Goal: Information Seeking & Learning: Learn about a topic

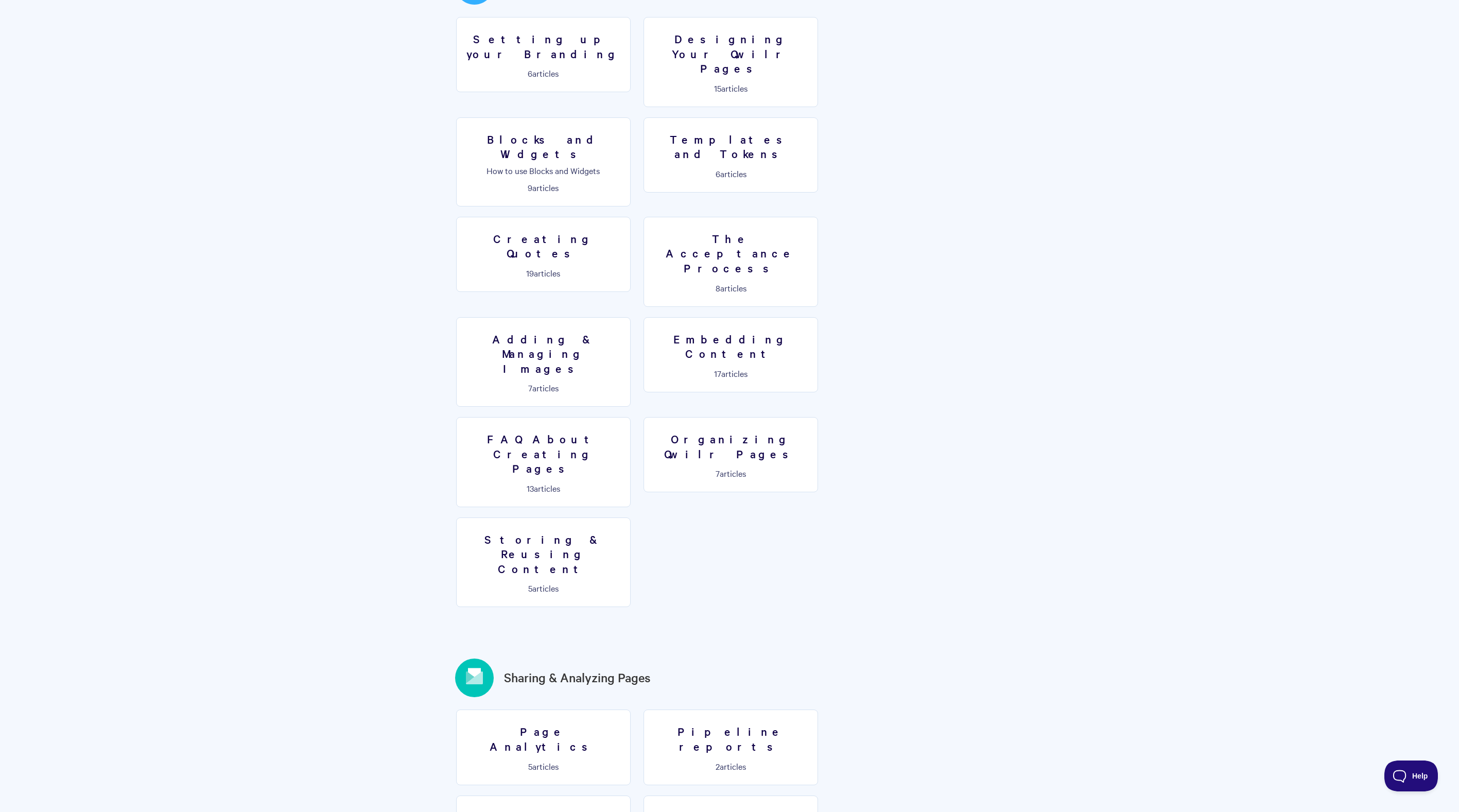
scroll to position [391, 0]
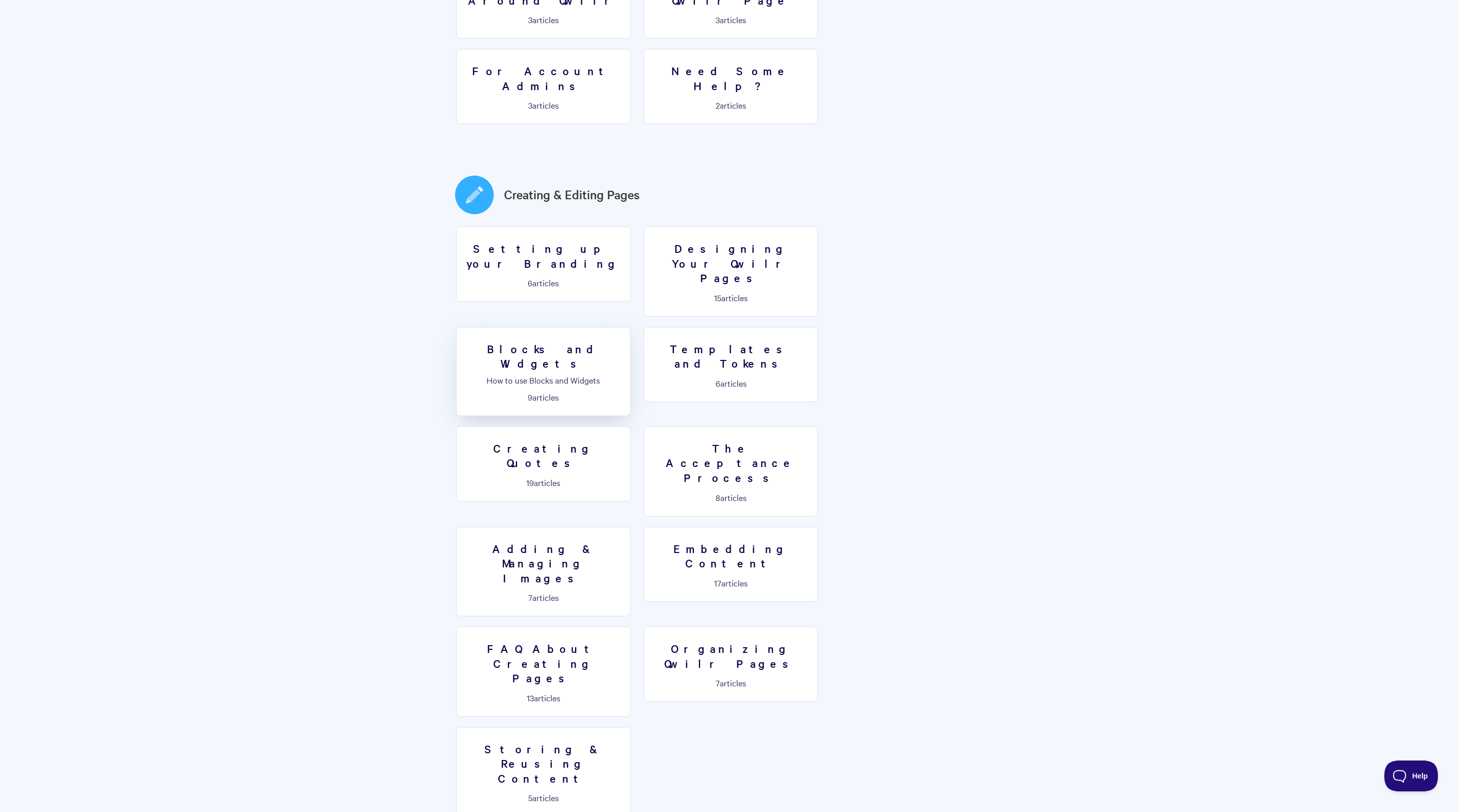
click at [624, 375] on p "How to use Blocks and Widgets" at bounding box center [543, 380] width 161 height 9
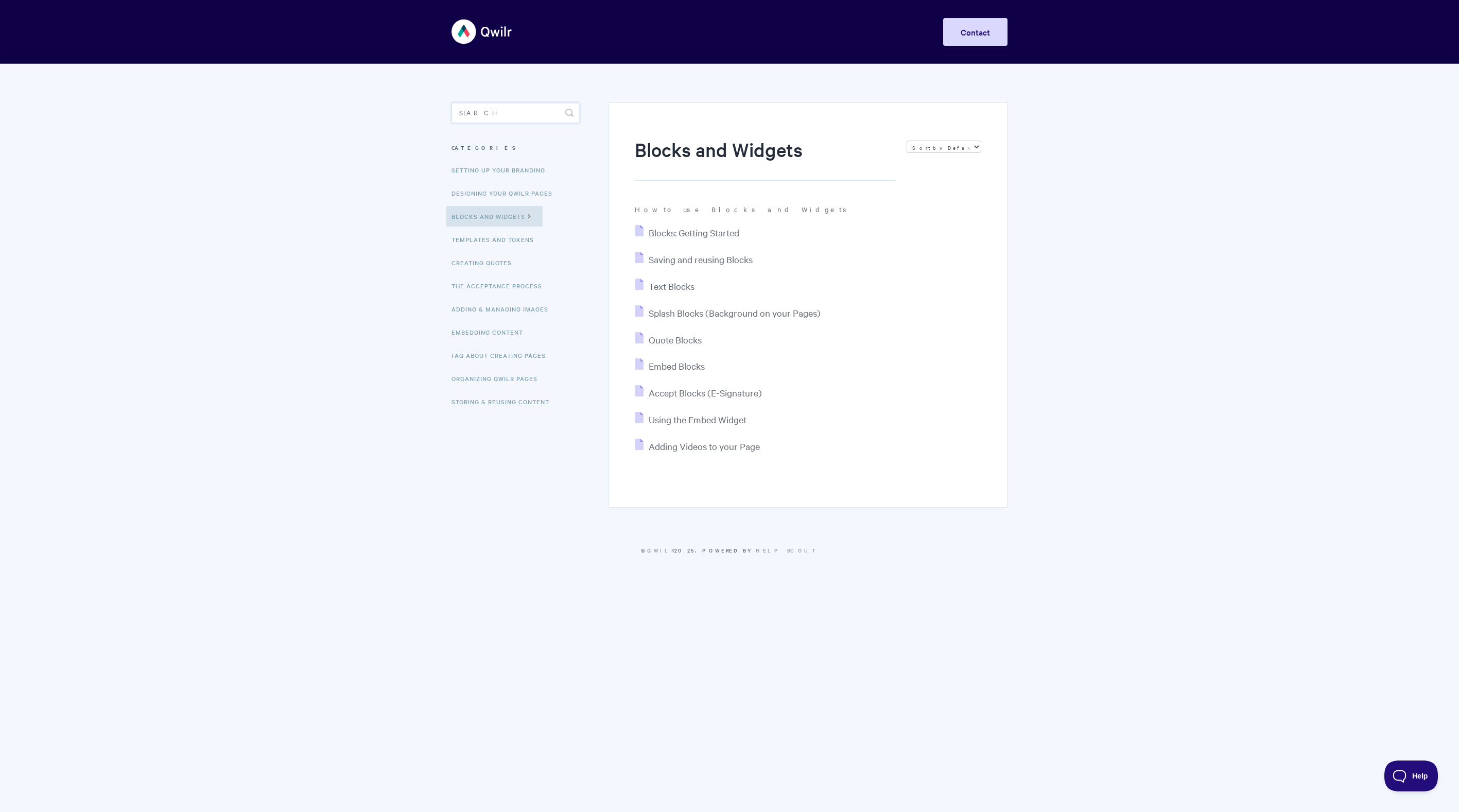
click at [470, 108] on input "Search" at bounding box center [516, 113] width 128 height 21
click at [477, 256] on link "Creating Quotes" at bounding box center [483, 262] width 73 height 21
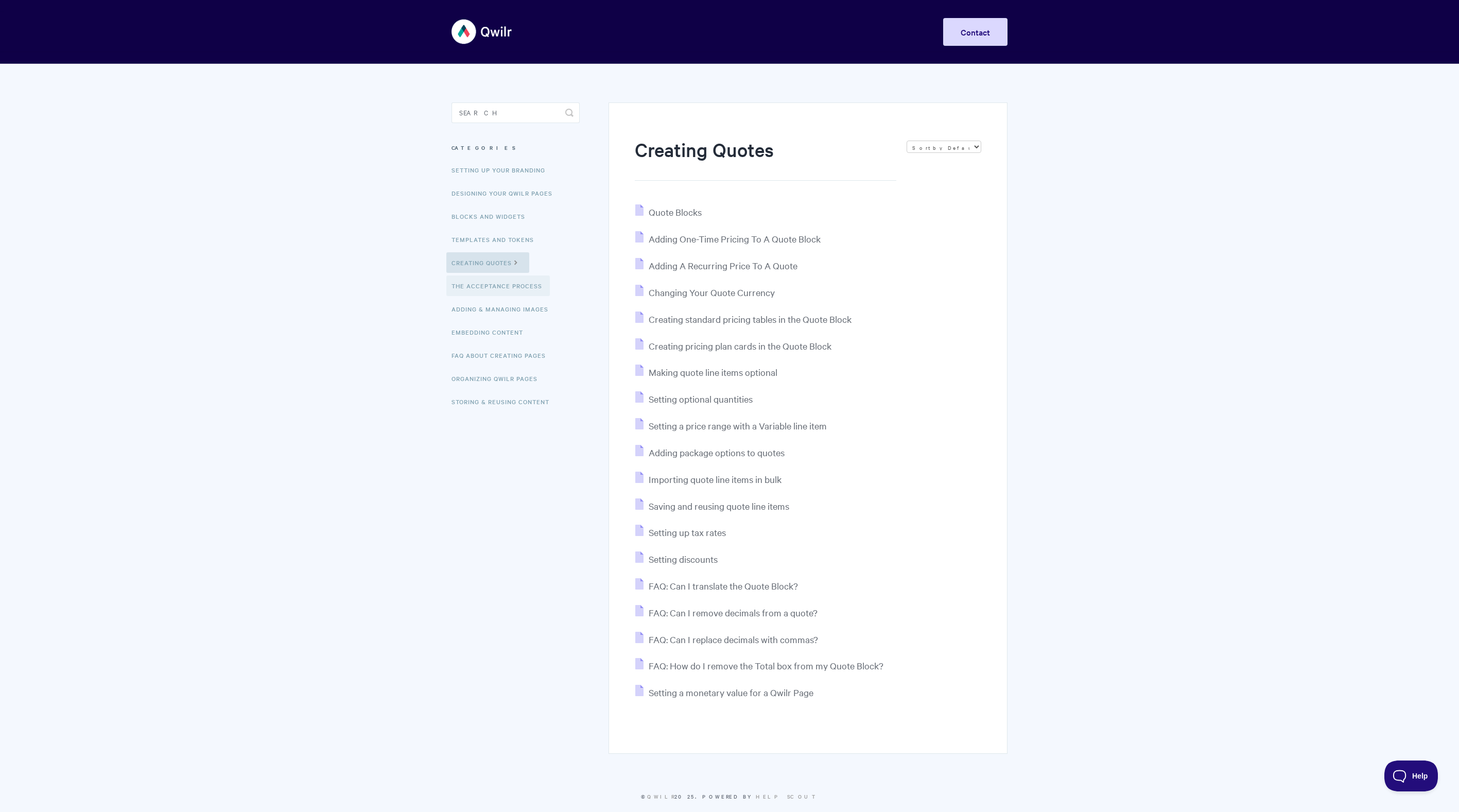
click at [477, 291] on link "The Acceptance Process" at bounding box center [498, 286] width 104 height 21
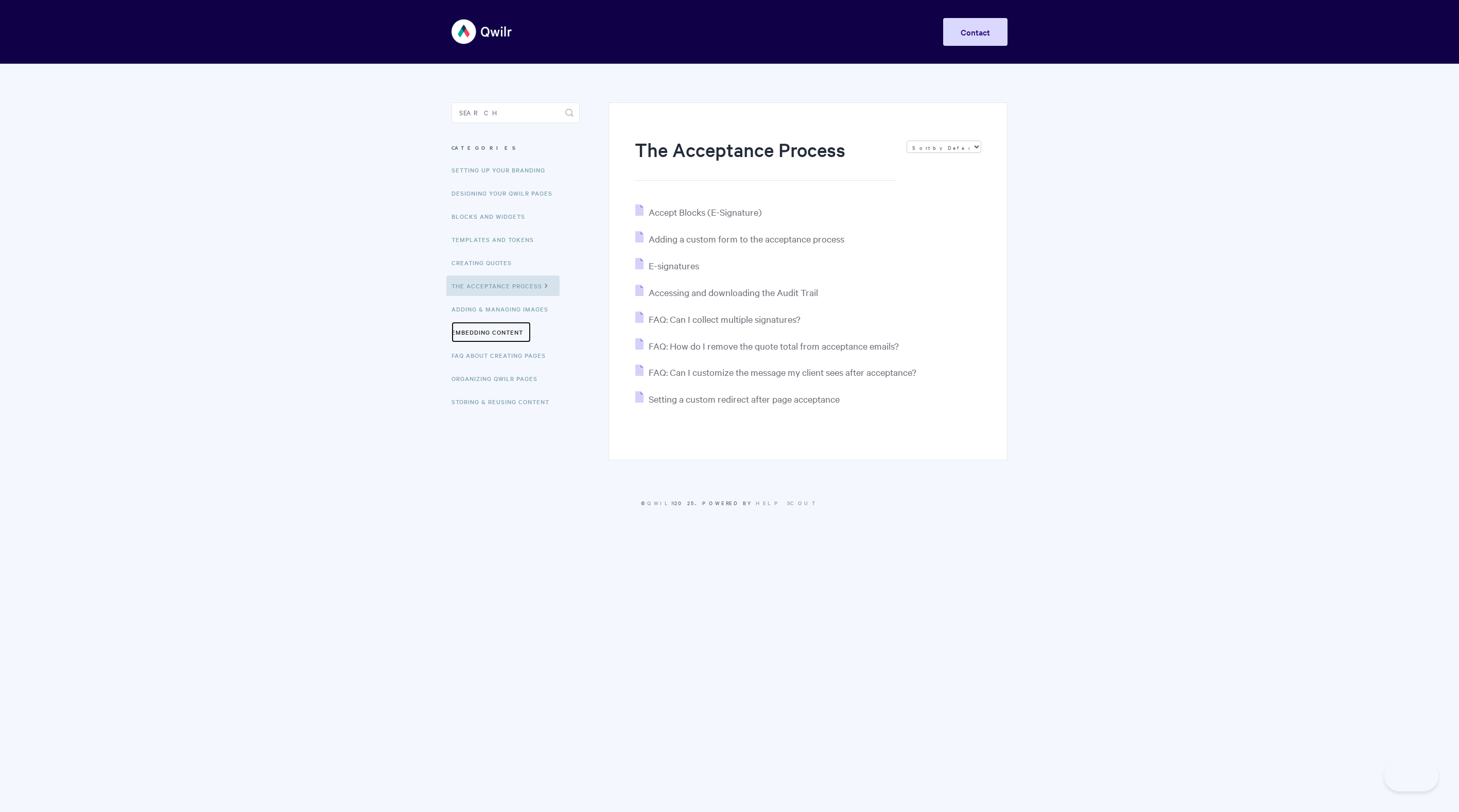
click at [468, 330] on link "Embedding Content" at bounding box center [491, 332] width 80 height 21
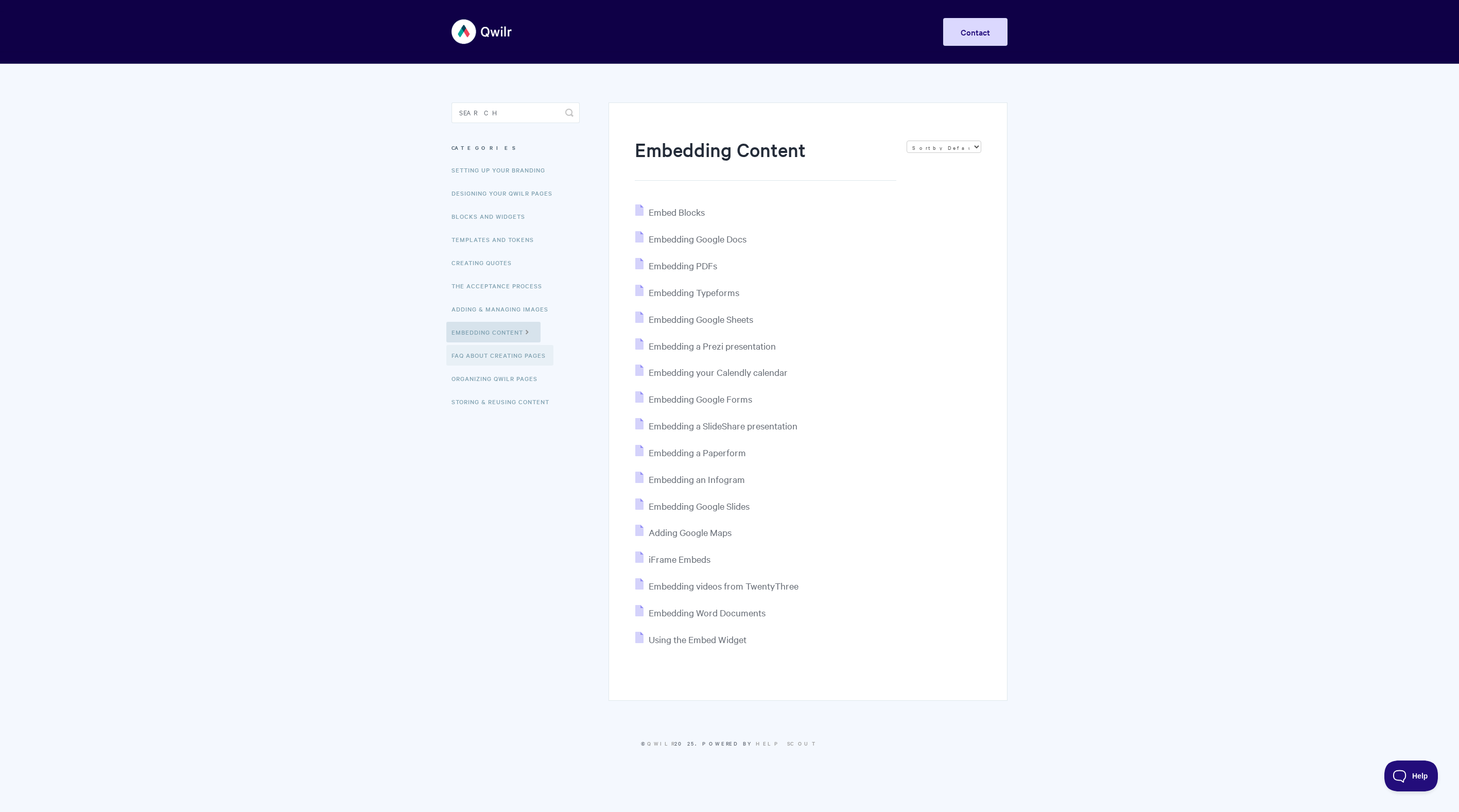
click at [472, 359] on link "FAQ About Creating Pages" at bounding box center [499, 355] width 107 height 21
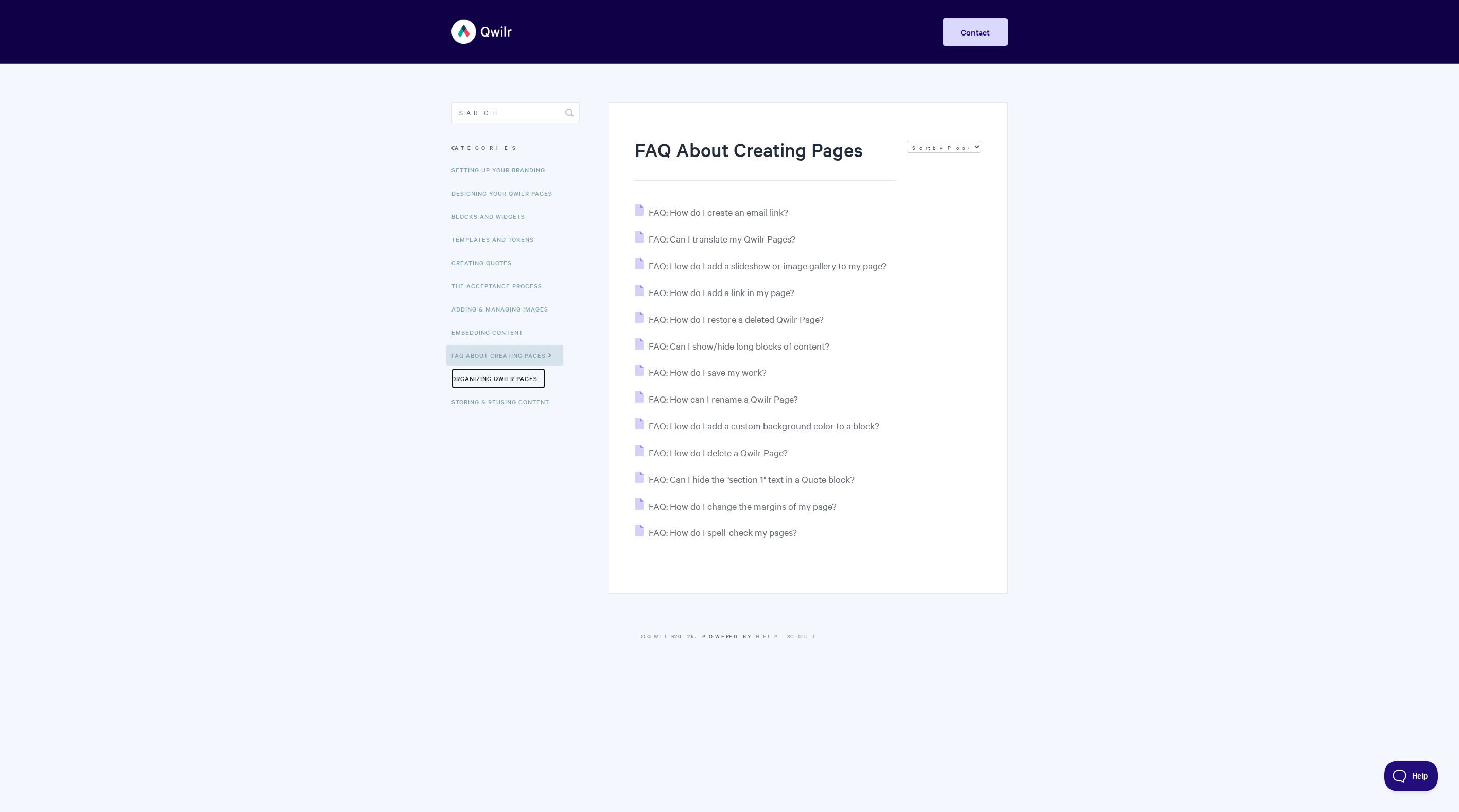
click at [474, 375] on link "Organizing Qwilr Pages" at bounding box center [498, 378] width 94 height 21
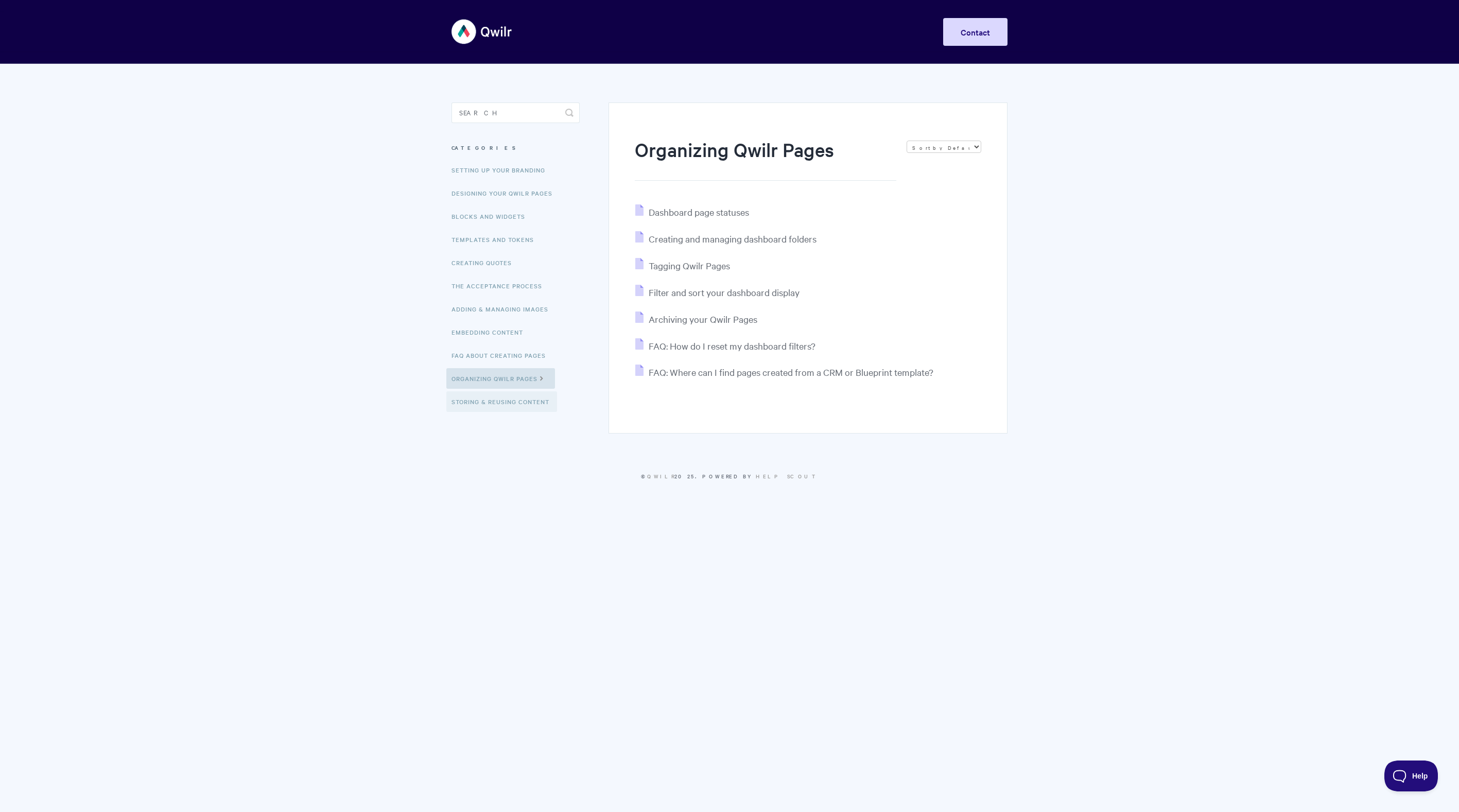
click at [480, 410] on link "Storing & Reusing Content" at bounding box center [501, 402] width 111 height 21
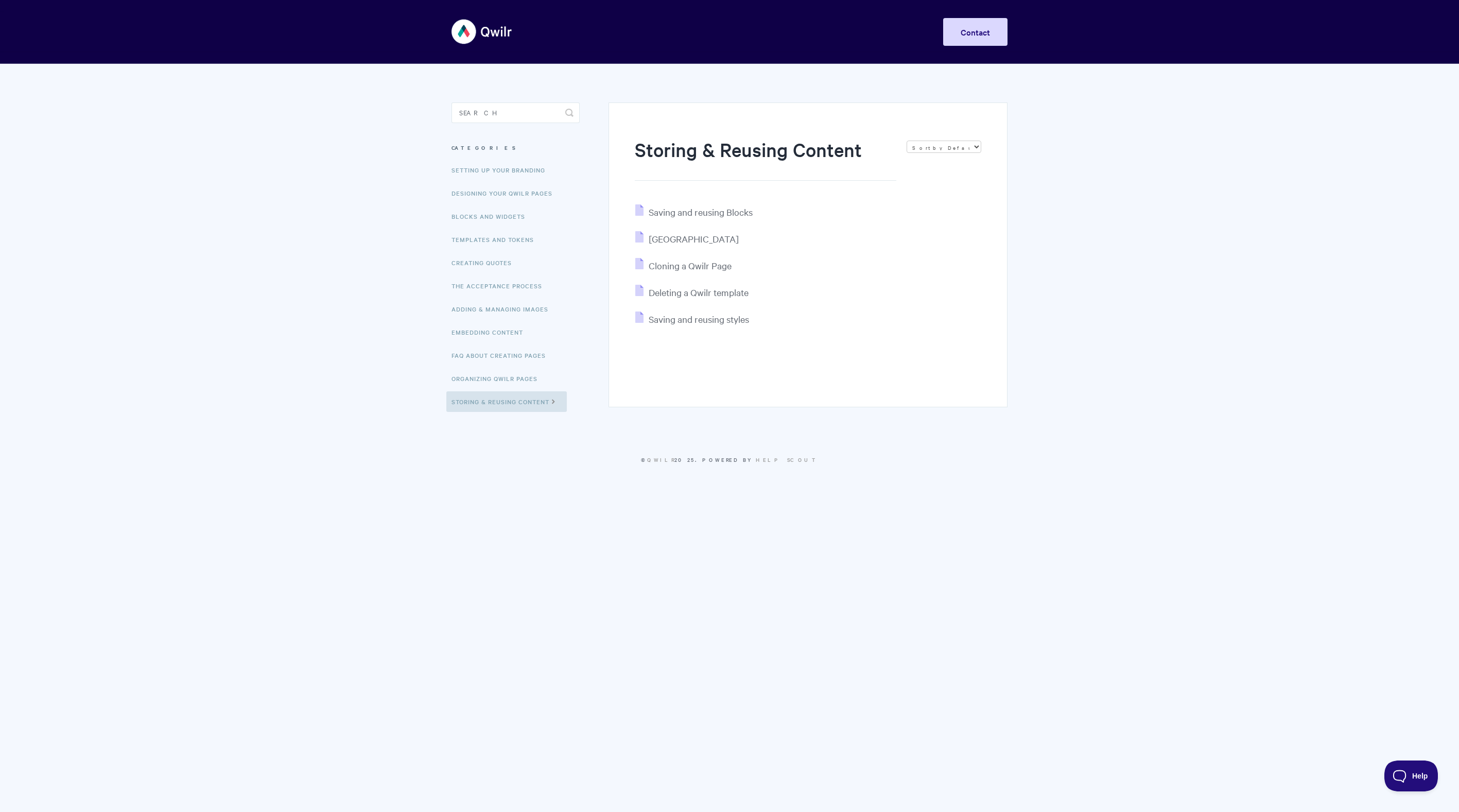
click at [463, 31] on img at bounding box center [482, 31] width 61 height 38
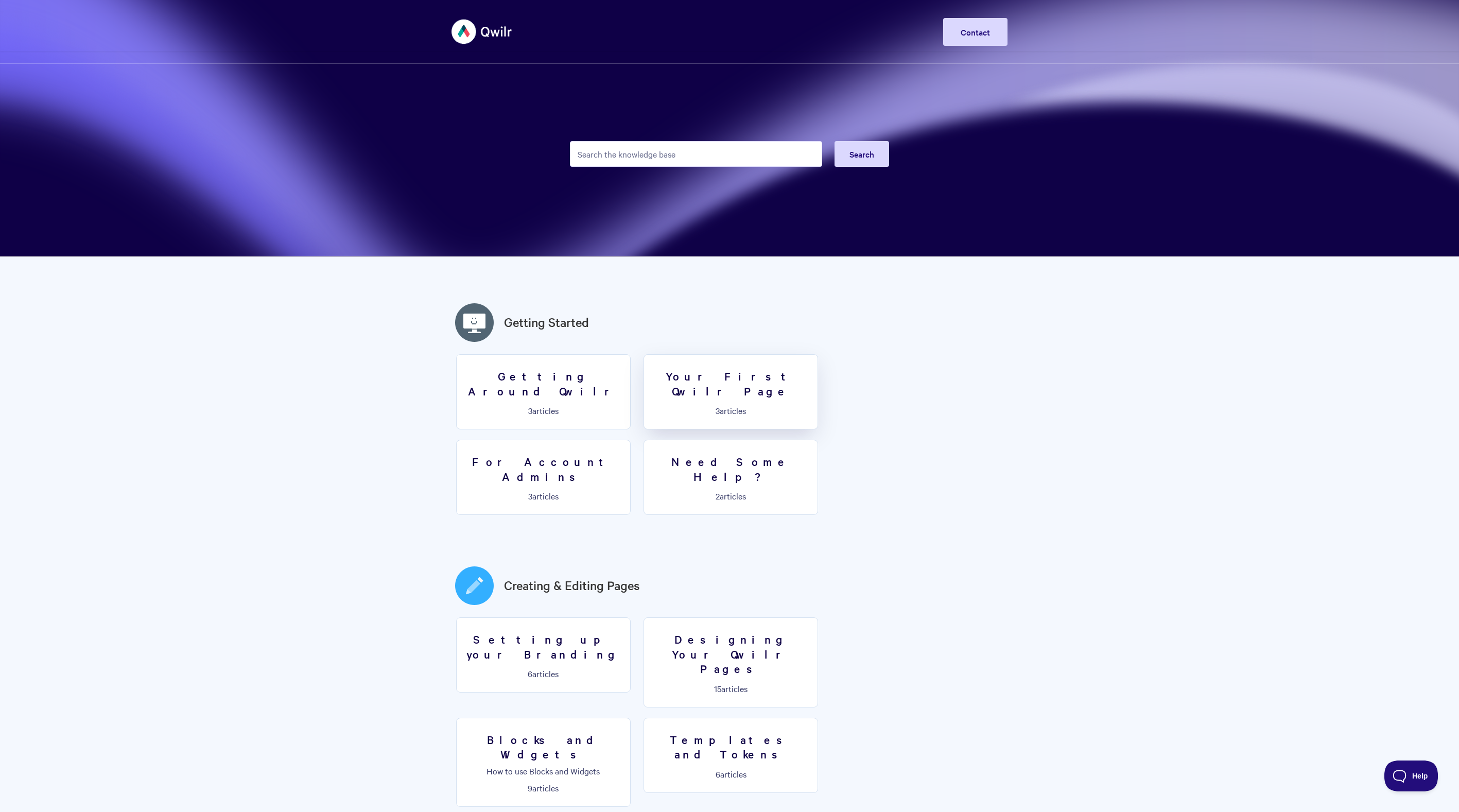
click at [704, 374] on h3 "Your First Qwilr Page" at bounding box center [731, 383] width 161 height 30
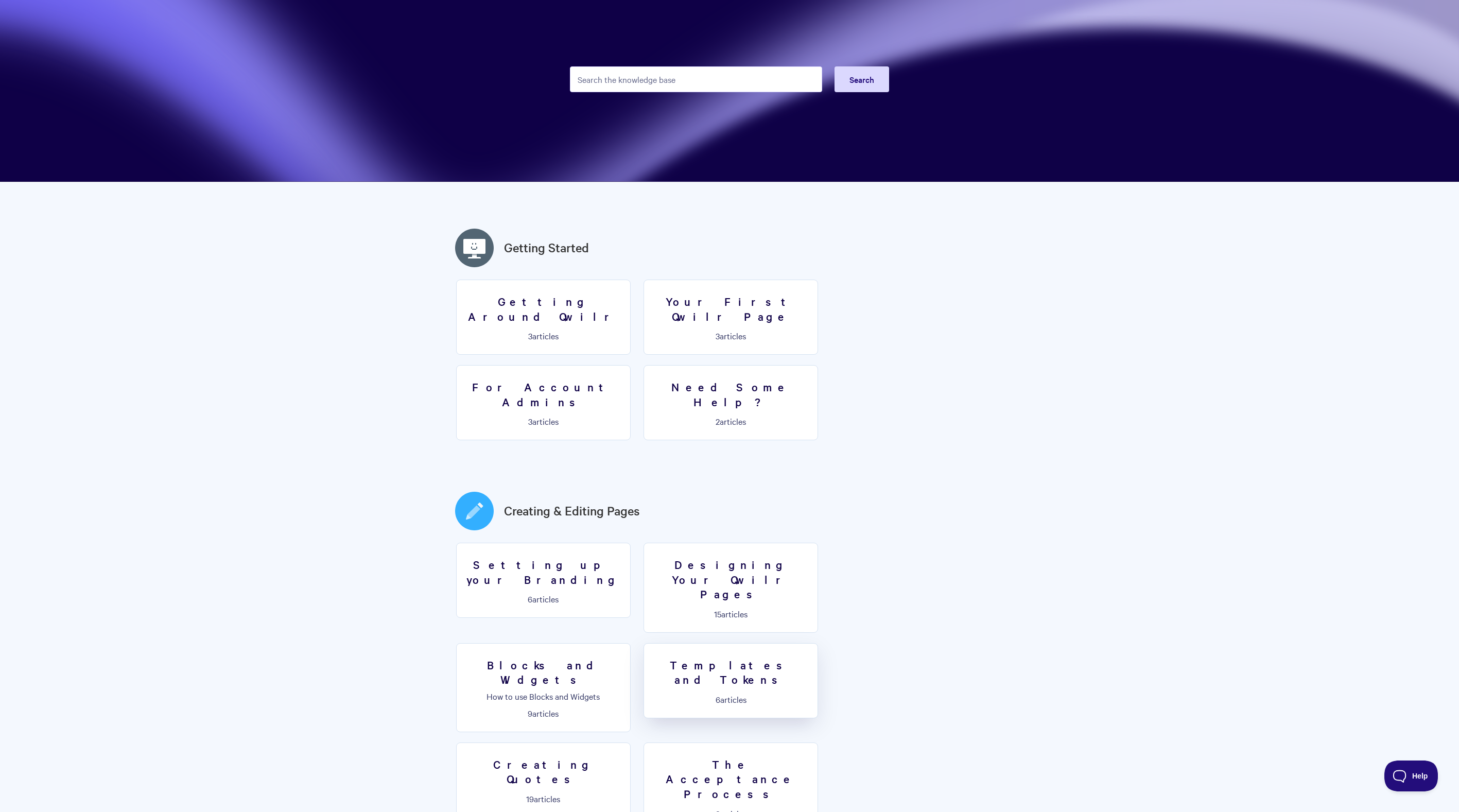
click at [650, 658] on h3 "Templates and Tokens" at bounding box center [731, 673] width 161 height 30
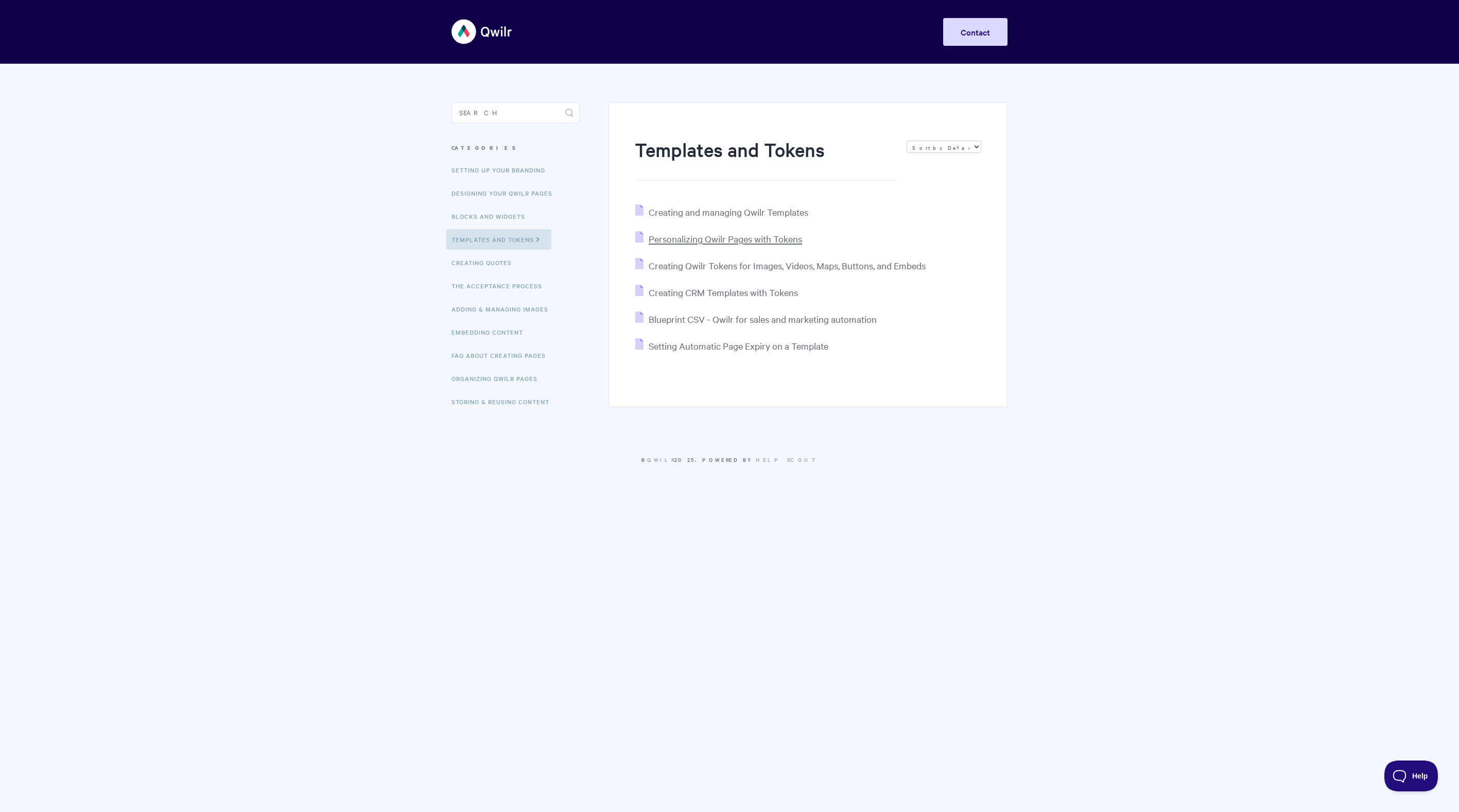
click at [744, 237] on span "Personalizing Qwilr Pages with Tokens" at bounding box center [726, 239] width 154 height 12
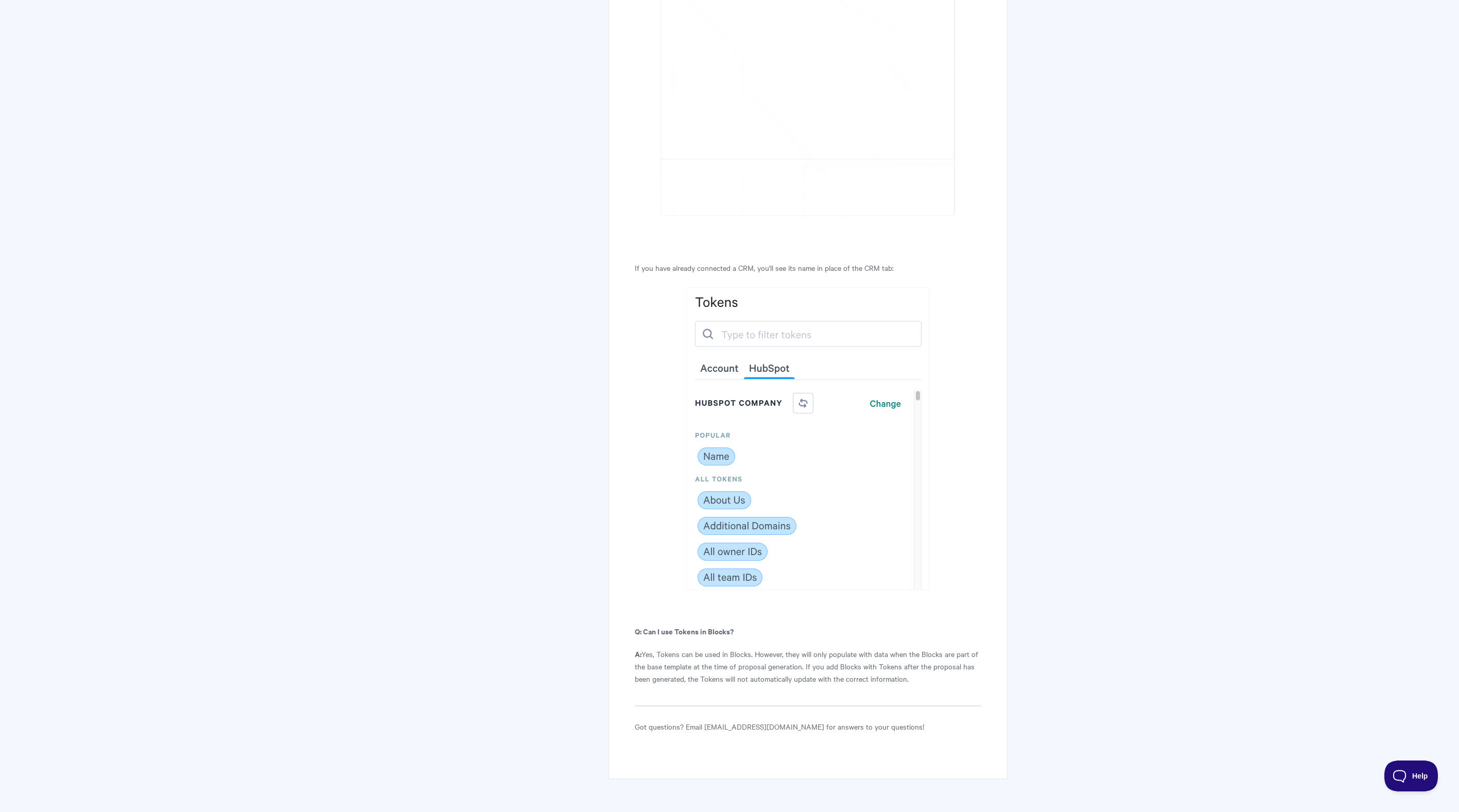
scroll to position [5412, 0]
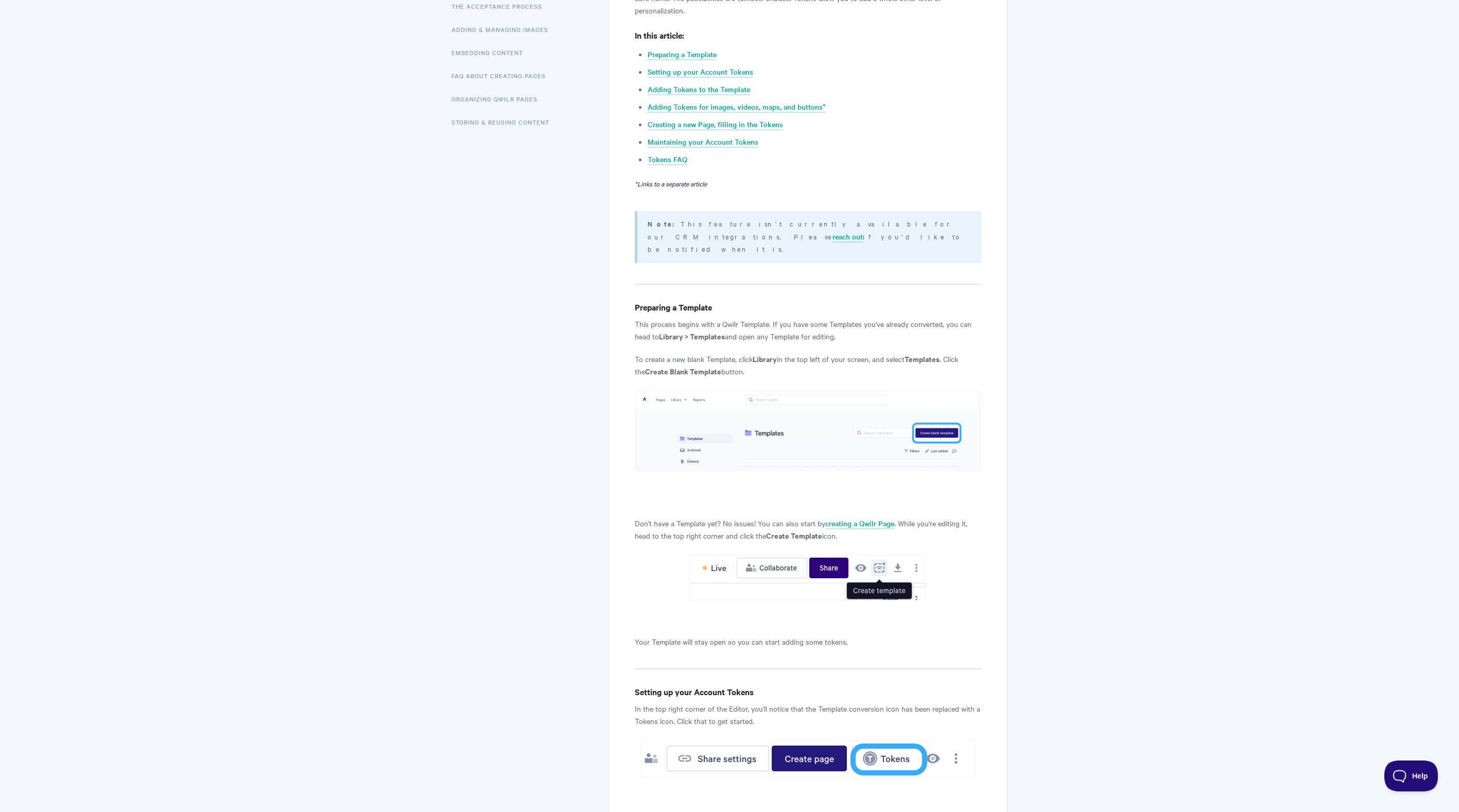
scroll to position [59, 0]
